Goal: Task Accomplishment & Management: Use online tool/utility

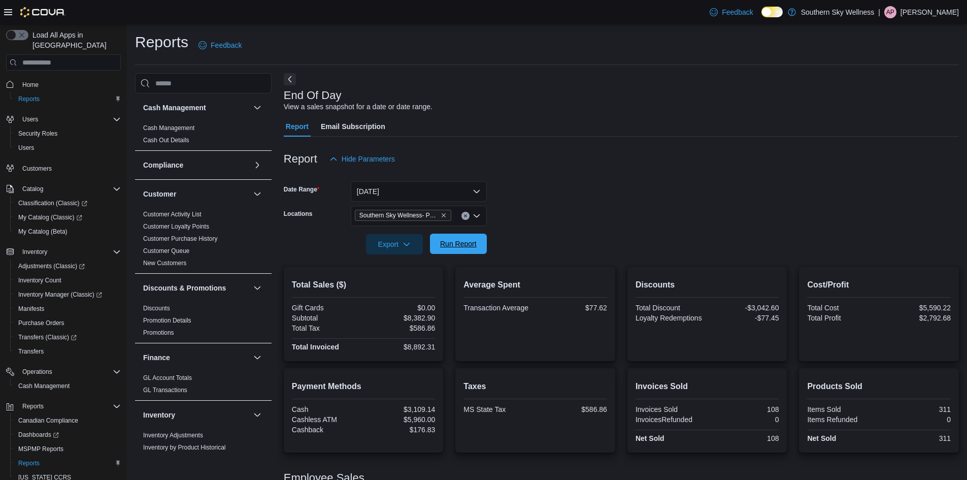
drag, startPoint x: 456, startPoint y: 241, endPoint x: 600, endPoint y: 234, distance: 144.4
click at [456, 241] on span "Run Report" at bounding box center [458, 244] width 37 height 10
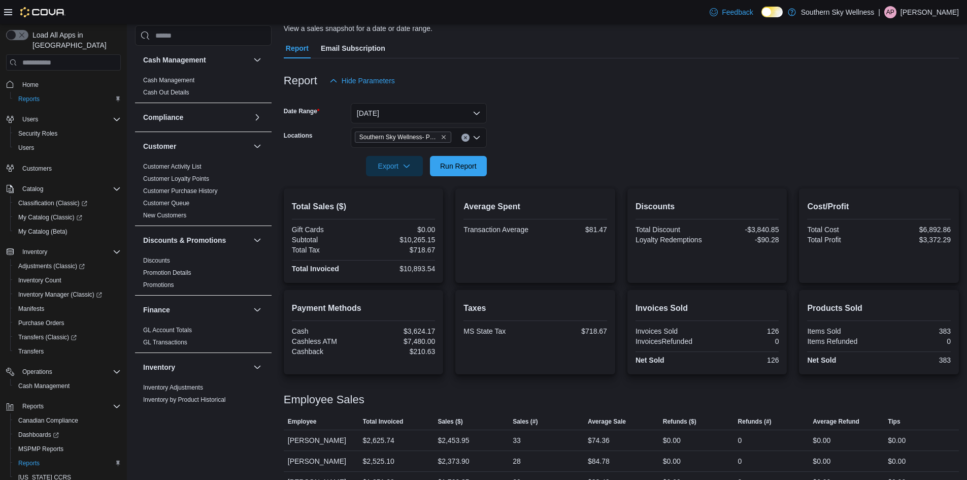
scroll to position [161, 0]
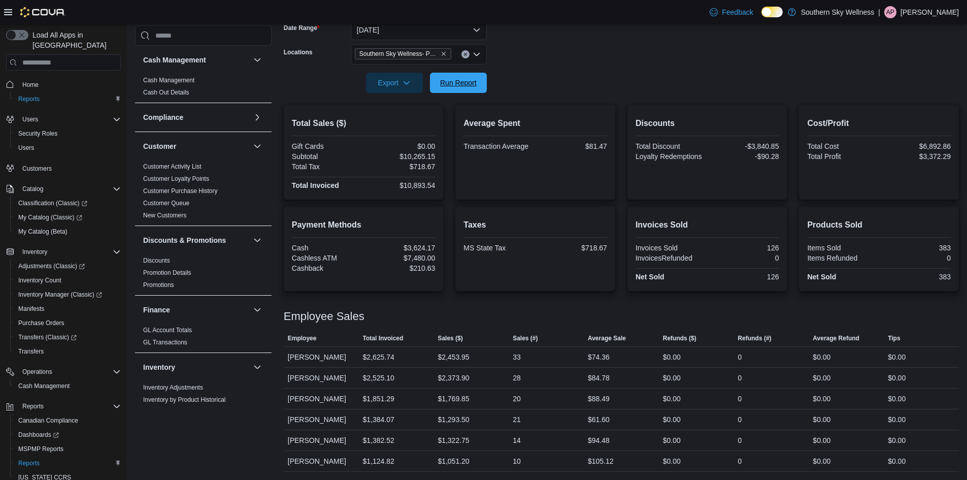
click at [473, 78] on span "Run Report" at bounding box center [458, 83] width 37 height 10
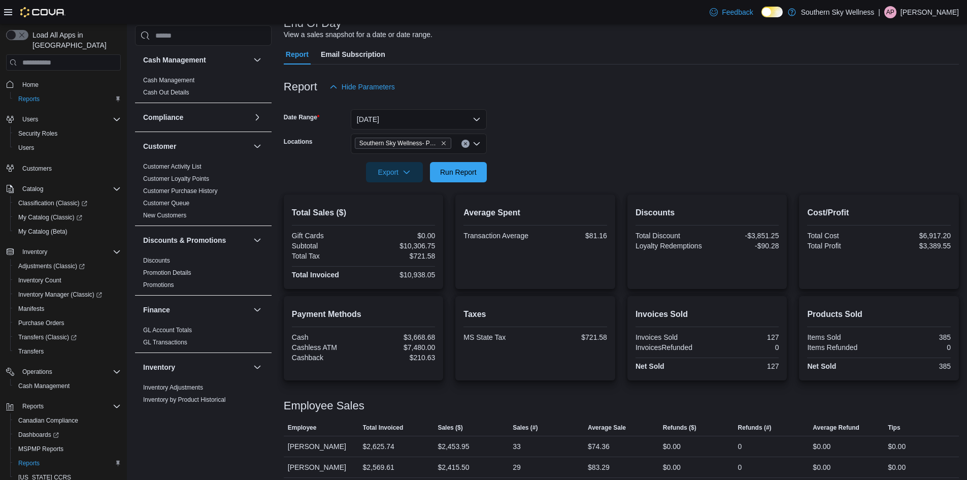
scroll to position [0, 0]
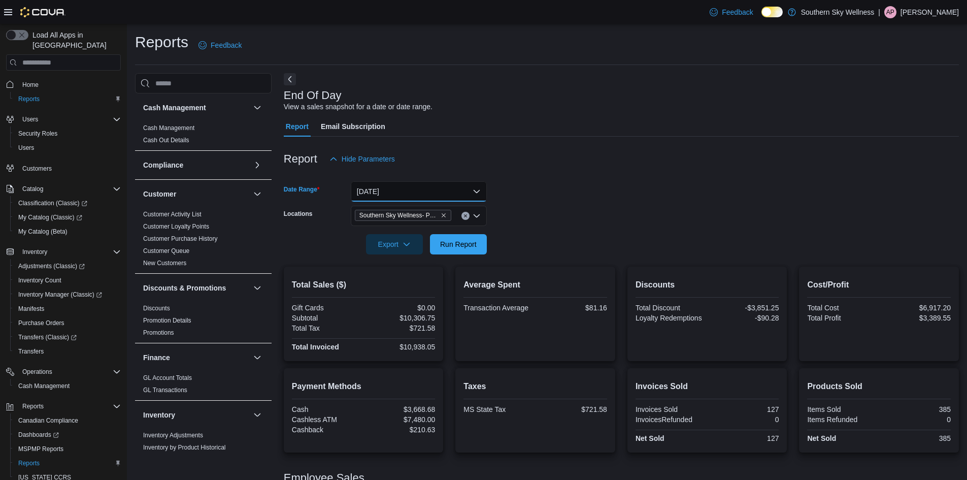
click at [469, 195] on button "[DATE]" at bounding box center [419, 191] width 136 height 20
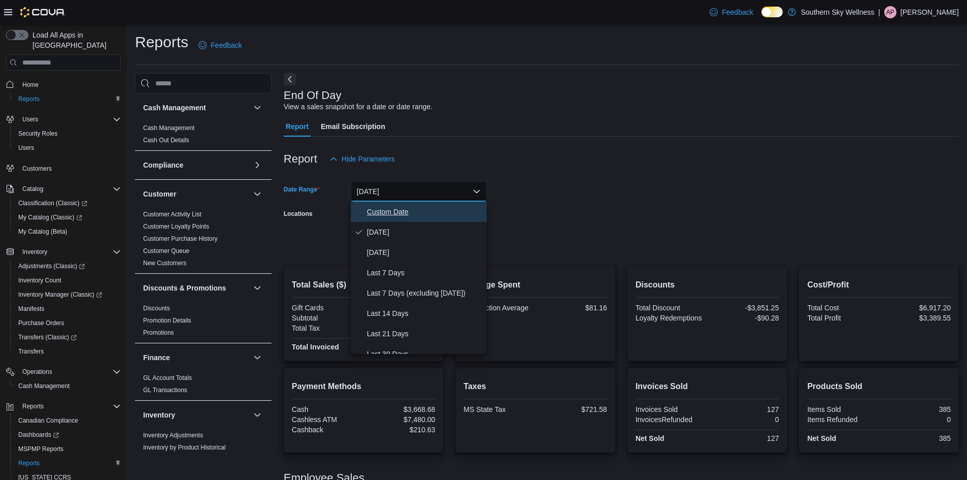
click at [393, 217] on span "Custom Date" at bounding box center [425, 212] width 116 height 12
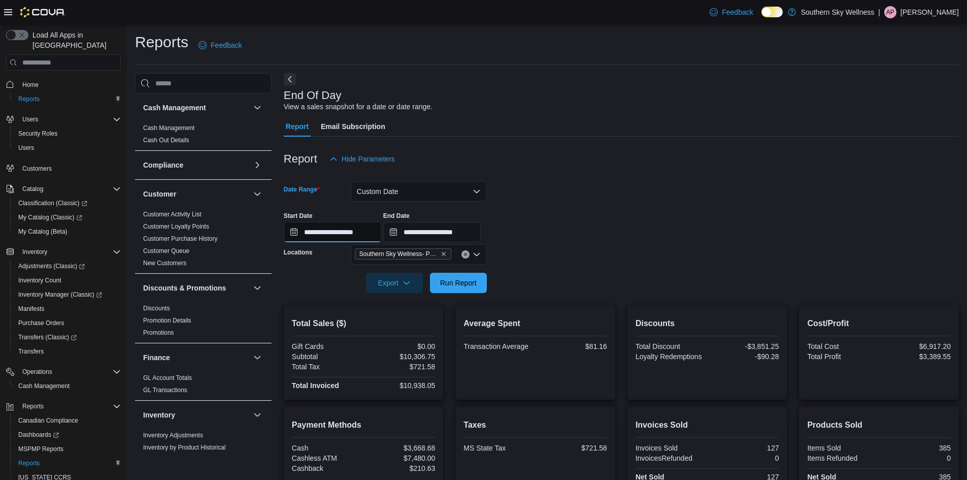
click at [334, 239] on input "**********" at bounding box center [332, 232] width 97 height 20
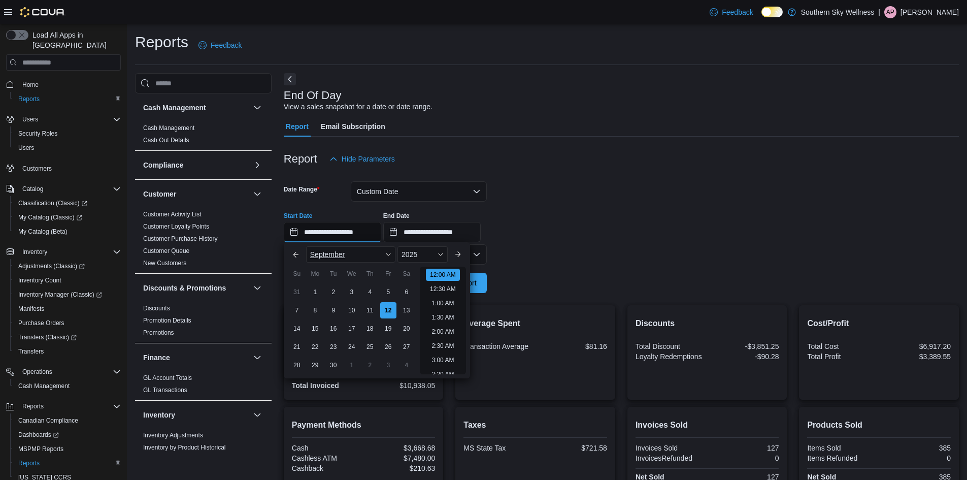
scroll to position [31, 0]
click at [309, 295] on div "1" at bounding box center [315, 292] width 18 height 18
click at [516, 287] on form "**********" at bounding box center [621, 231] width 675 height 124
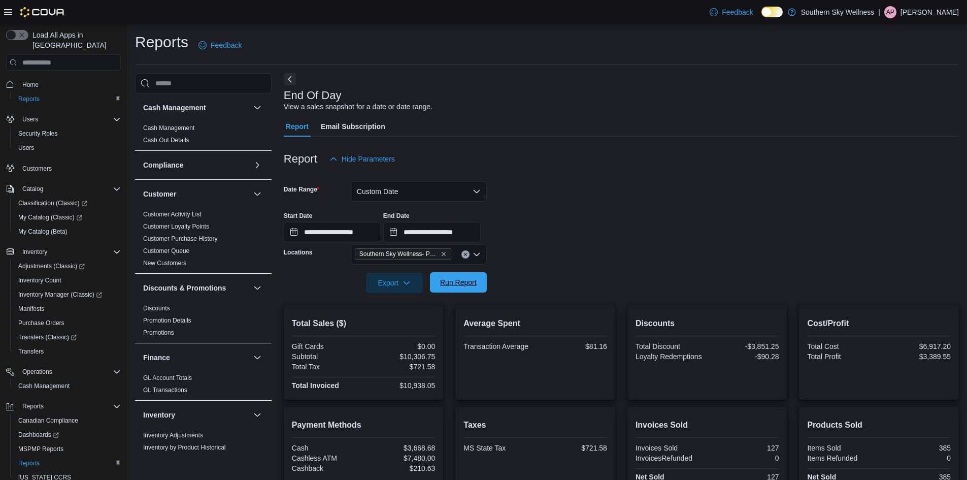
click at [452, 287] on span "Run Report" at bounding box center [458, 282] width 37 height 10
click at [364, 234] on input "**********" at bounding box center [332, 232] width 97 height 20
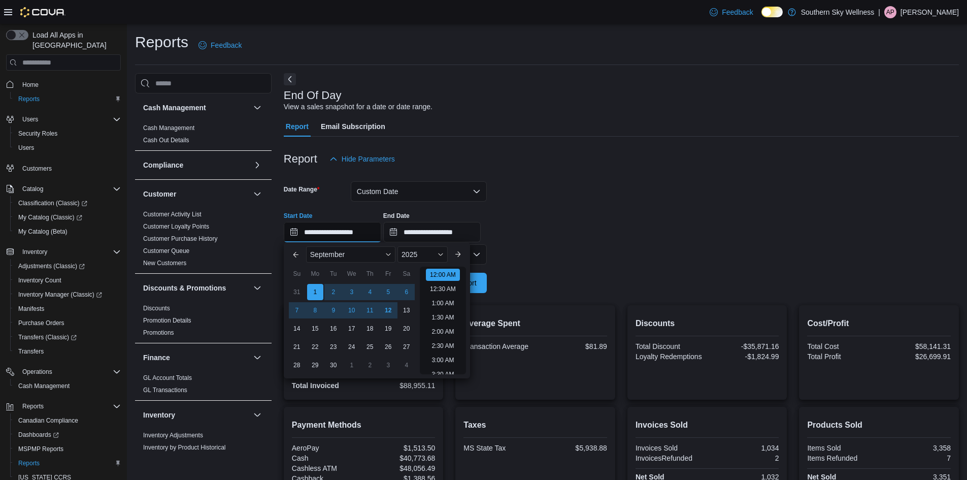
scroll to position [31, 0]
click at [300, 313] on div "7" at bounding box center [297, 311] width 18 height 18
type input "**********"
click at [507, 288] on form "**********" at bounding box center [621, 231] width 675 height 124
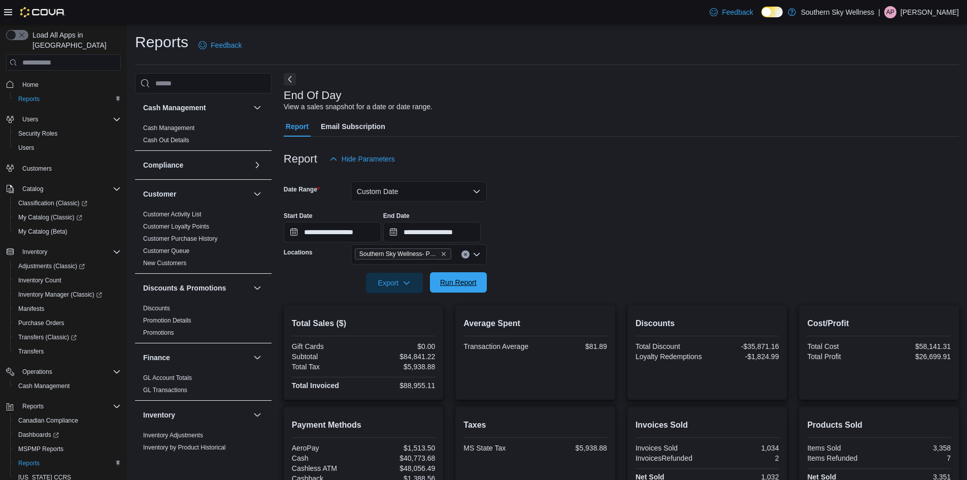
click at [452, 290] on span "Run Report" at bounding box center [458, 282] width 45 height 20
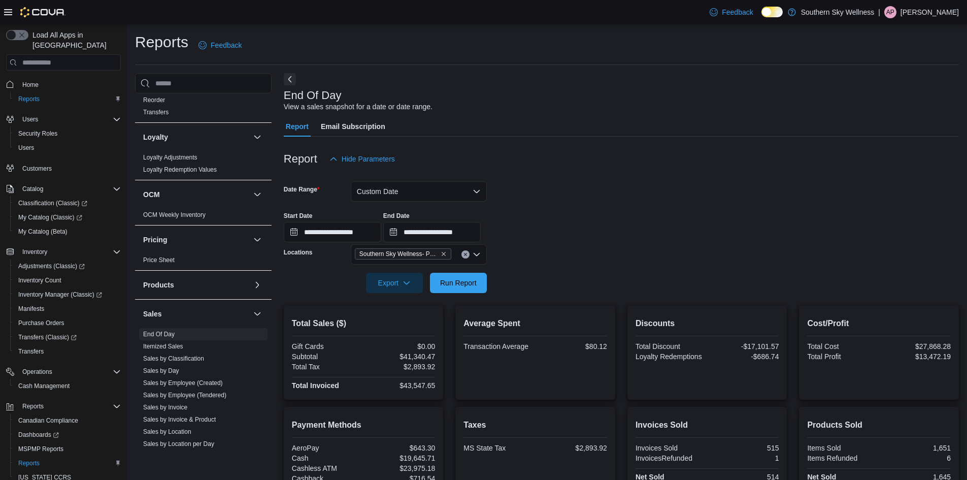
scroll to position [574, 0]
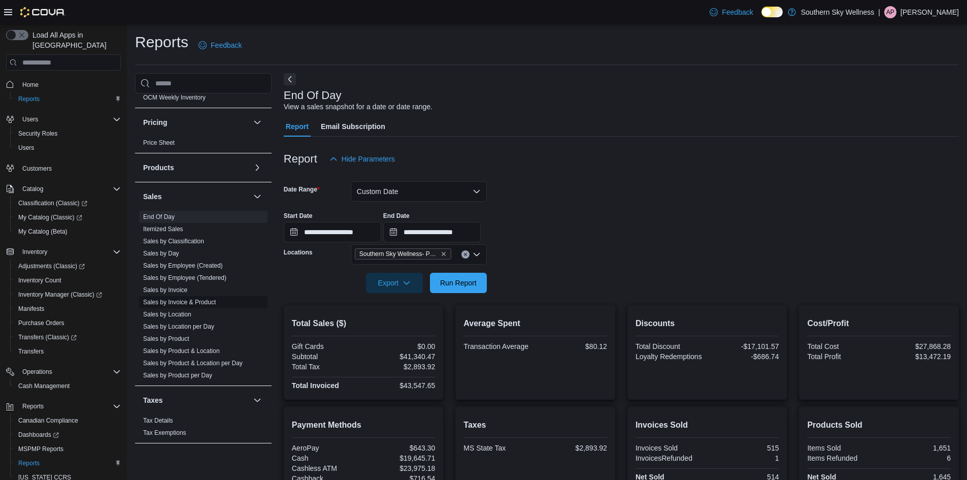
click at [192, 305] on link "Sales by Invoice & Product" at bounding box center [179, 302] width 73 height 7
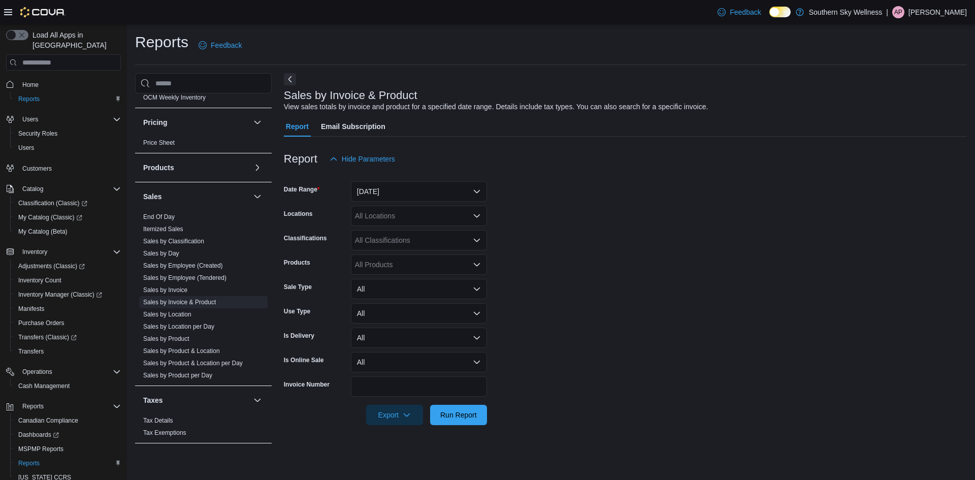
click at [529, 207] on form "Date Range [DATE] Locations All Locations Classifications All Classifications P…" at bounding box center [625, 297] width 683 height 256
click at [555, 256] on form "Date Range [DATE] Locations All Locations Classifications All Classifications P…" at bounding box center [625, 297] width 683 height 256
click at [417, 220] on div "All Locations" at bounding box center [419, 216] width 136 height 20
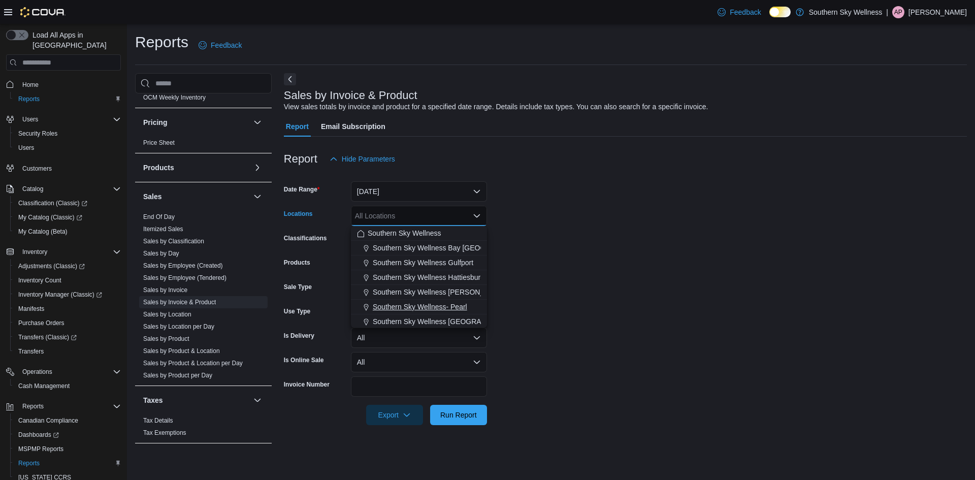
click at [460, 309] on span "Southern Sky Wellness- Pearl" at bounding box center [420, 307] width 94 height 10
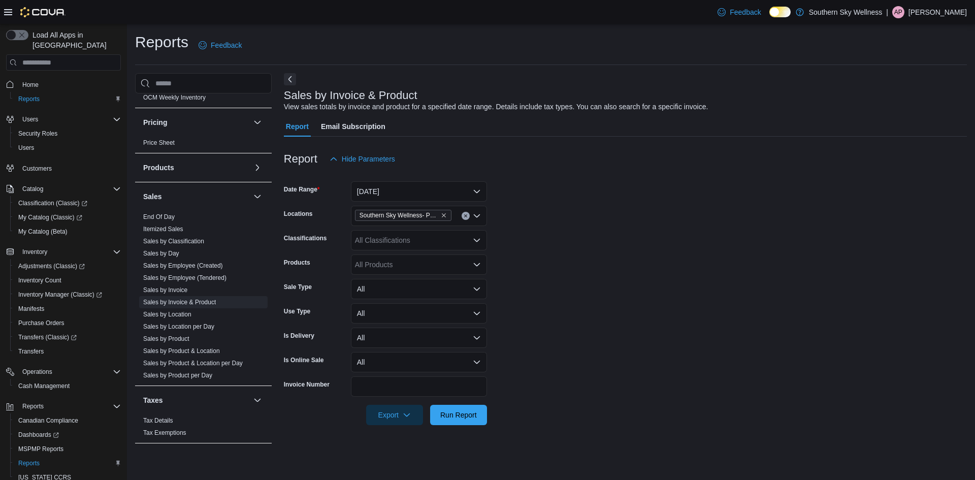
click at [531, 283] on form "Date Range [DATE] Locations Southern Sky Wellness- Pearl Classifications All Cl…" at bounding box center [625, 297] width 683 height 256
click at [452, 242] on div "All Classifications" at bounding box center [419, 240] width 136 height 20
click at [541, 287] on form "Date Range [DATE] Locations Southern Sky Wellness- Pearl Classifications All Cl…" at bounding box center [625, 297] width 683 height 256
click at [417, 265] on div "All Products" at bounding box center [419, 264] width 136 height 20
type input "****"
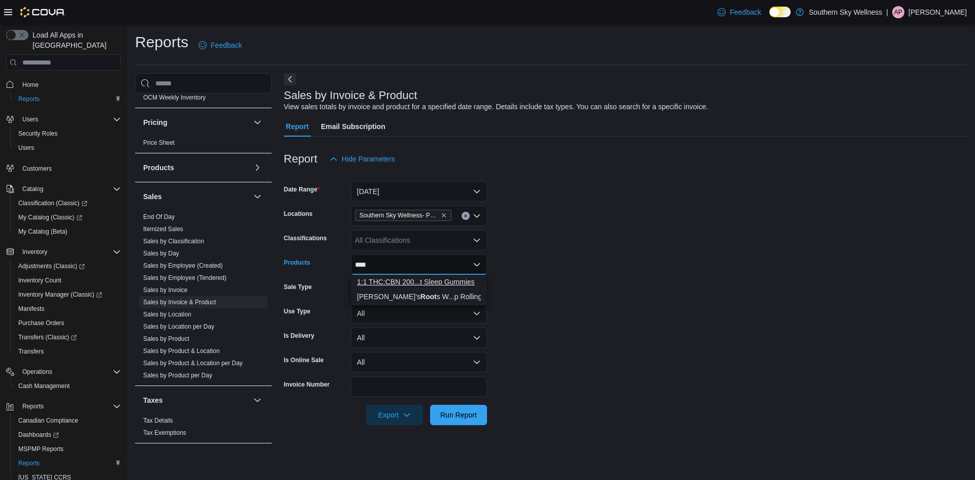
click at [419, 281] on div "1:1 THC:CBN 200...t Sleep Gummies" at bounding box center [419, 282] width 124 height 10
click at [520, 280] on form "Date Range [DATE] Locations Southern Sky Wellness- Pearl Classifications All Cl…" at bounding box center [625, 297] width 683 height 256
click at [451, 263] on div "1:1 THC:CBN 200mg Root Beer Float Sleep Gummies" at bounding box center [419, 264] width 136 height 20
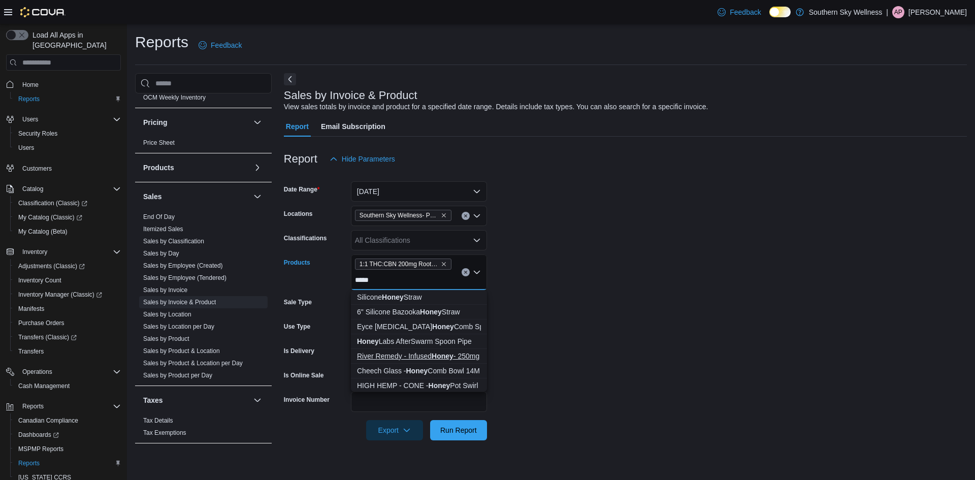
type input "*****"
click at [457, 351] on div "River Remedy - Infused Honey - 250mg" at bounding box center [419, 356] width 124 height 10
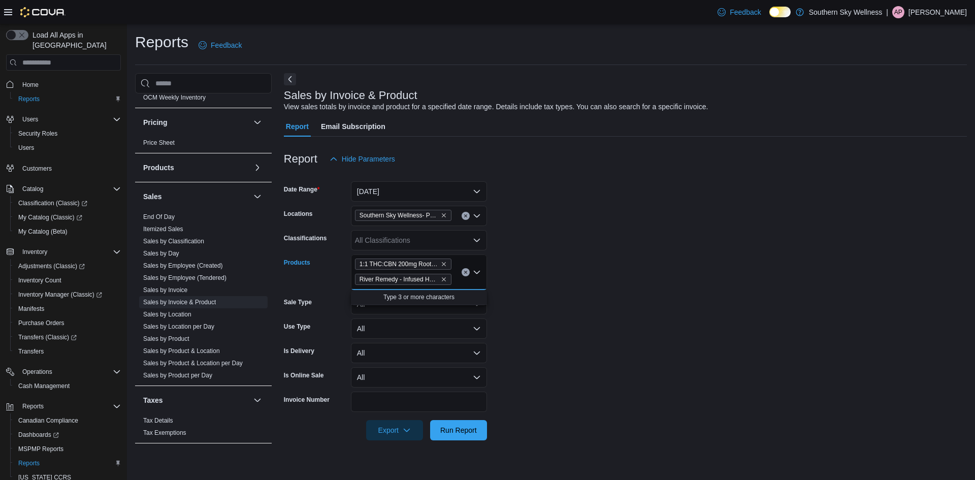
click at [628, 341] on form "Date Range [DATE] Locations Southern Sky Wellness- Pearl Classifications All Cl…" at bounding box center [625, 304] width 683 height 271
click at [455, 438] on span "Run Report" at bounding box center [458, 429] width 45 height 20
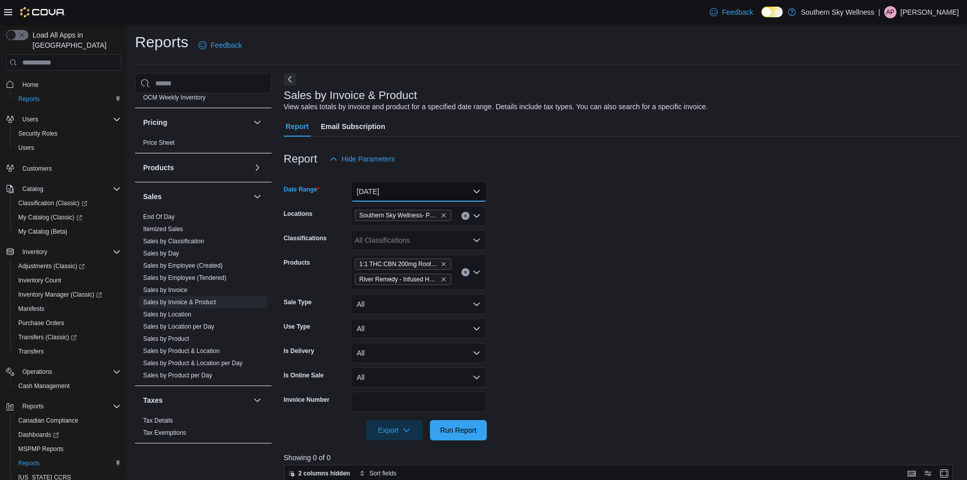
click at [422, 193] on button "[DATE]" at bounding box center [419, 191] width 136 height 20
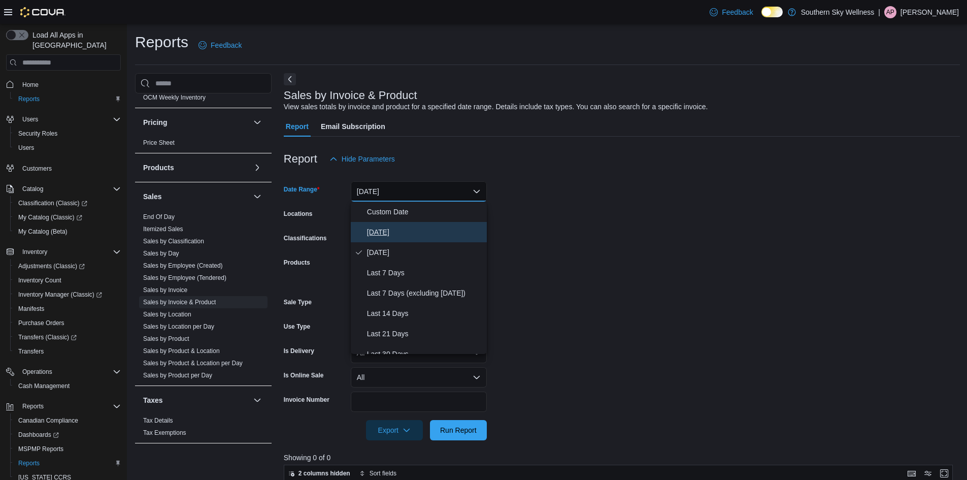
click at [405, 224] on button "[DATE]" at bounding box center [419, 232] width 136 height 20
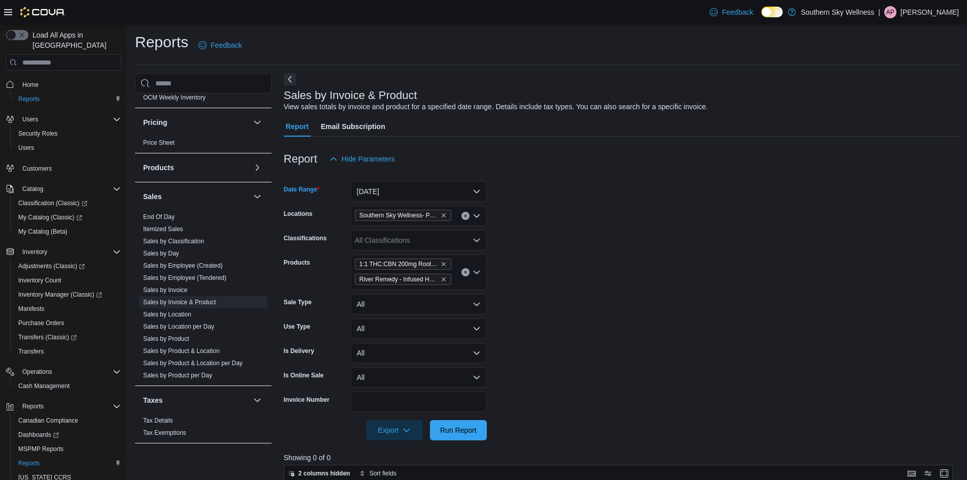
click at [545, 237] on form "Date Range [DATE] Locations Southern Sky Wellness- Pearl Classifications All Cl…" at bounding box center [622, 304] width 676 height 271
click at [466, 441] on div at bounding box center [622, 446] width 676 height 12
drag, startPoint x: 475, startPoint y: 428, endPoint x: 500, endPoint y: 414, distance: 28.9
click at [475, 428] on span "Run Report" at bounding box center [458, 429] width 37 height 10
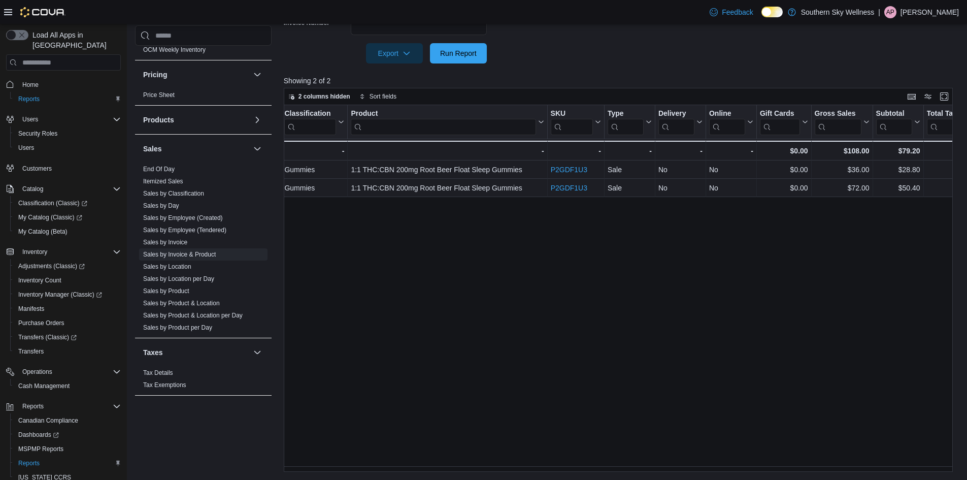
scroll to position [0, 404]
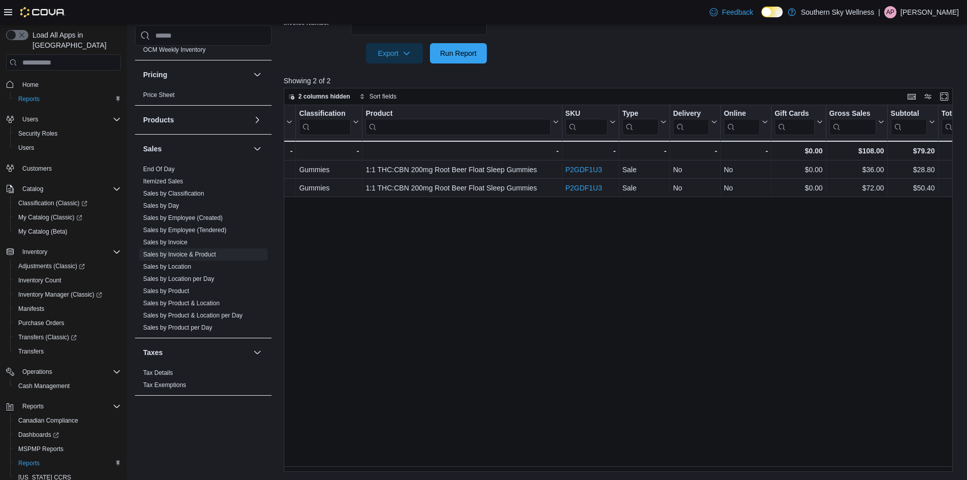
drag, startPoint x: 479, startPoint y: 465, endPoint x: 414, endPoint y: 456, distance: 65.6
click at [414, 456] on div "Invoice # Click to view column header actions Receipt # Click to view column he…" at bounding box center [622, 288] width 676 height 367
drag, startPoint x: 451, startPoint y: 466, endPoint x: 374, endPoint y: 452, distance: 77.9
click at [374, 452] on div "Invoice # Click to view column header actions Receipt # Click to view column he…" at bounding box center [622, 288] width 676 height 367
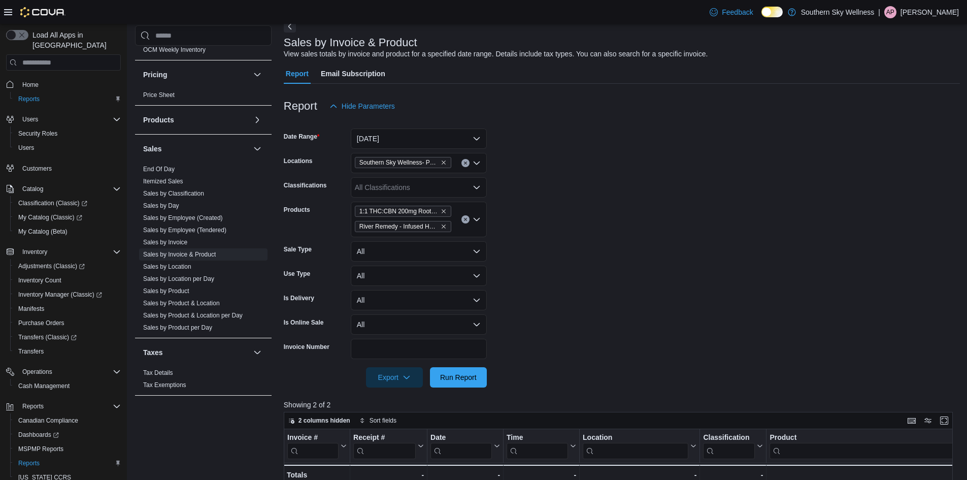
scroll to position [0, 0]
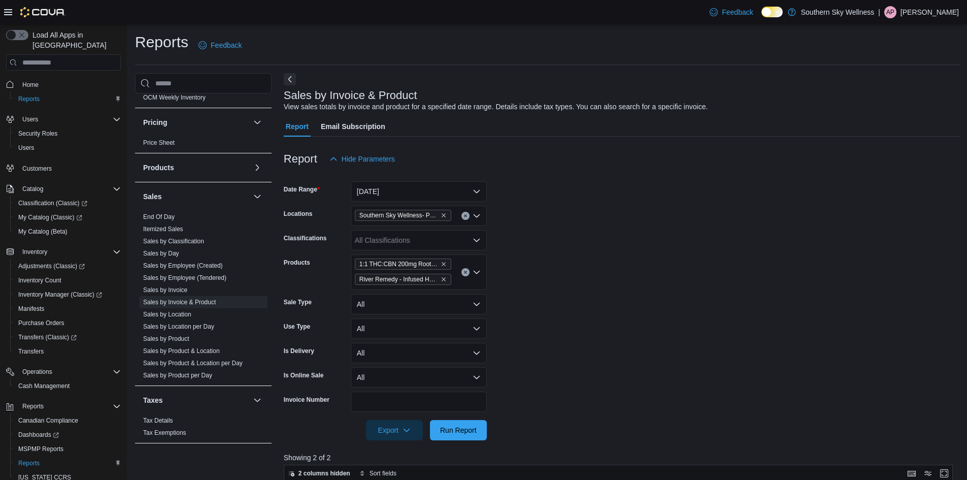
click at [761, 293] on form "Date Range [DATE] Locations Southern Sky Wellness- Pearl Classifications All Cl…" at bounding box center [622, 304] width 676 height 271
